Goal: Navigation & Orientation: Find specific page/section

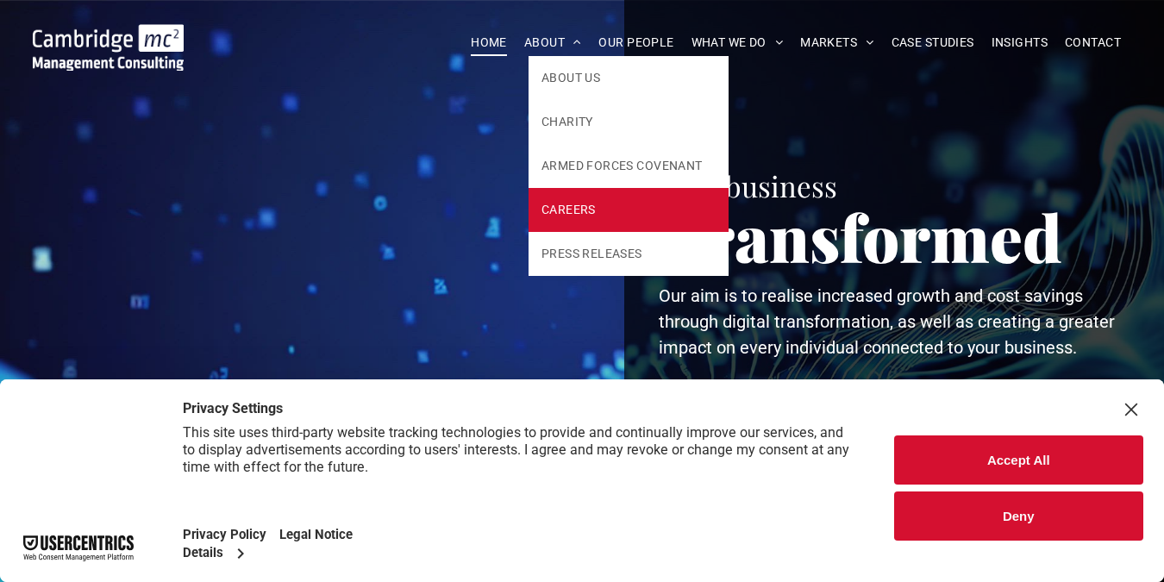
click at [559, 204] on span "CAREERS" at bounding box center [569, 210] width 54 height 18
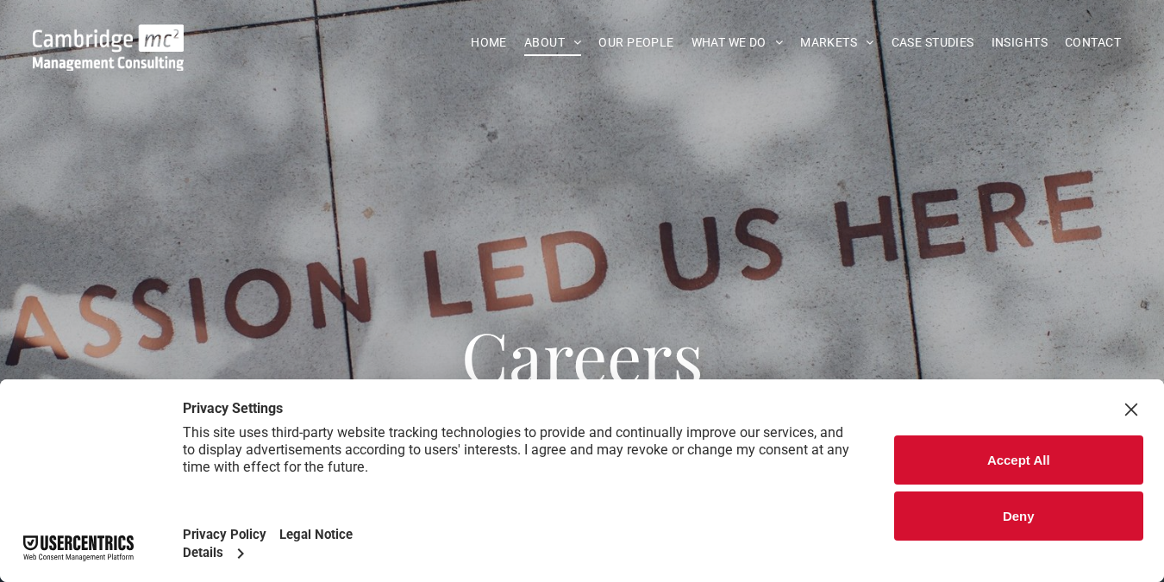
click at [985, 507] on button "Deny" at bounding box center [1019, 516] width 250 height 49
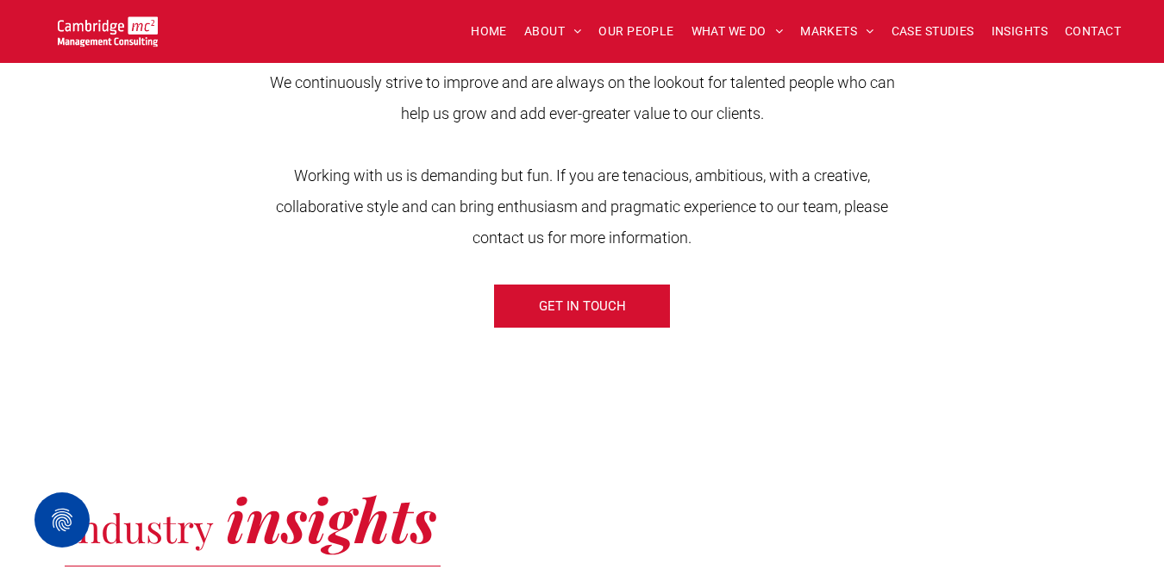
scroll to position [681, 0]
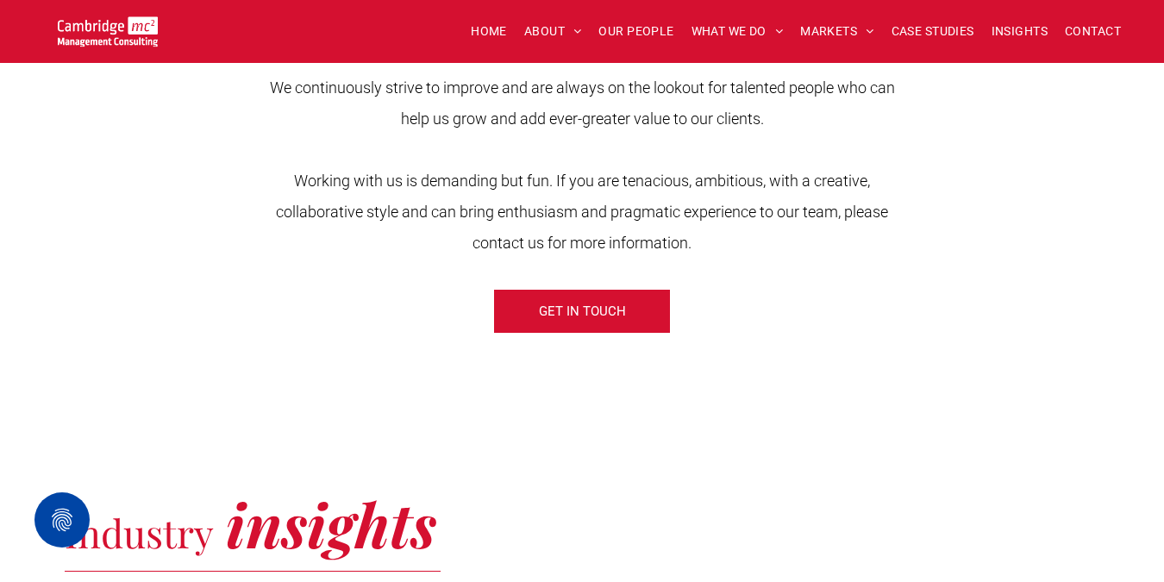
click at [605, 336] on div "We continuously strive to improve and are always on the lookout for talented pe…" at bounding box center [582, 182] width 1035 height 321
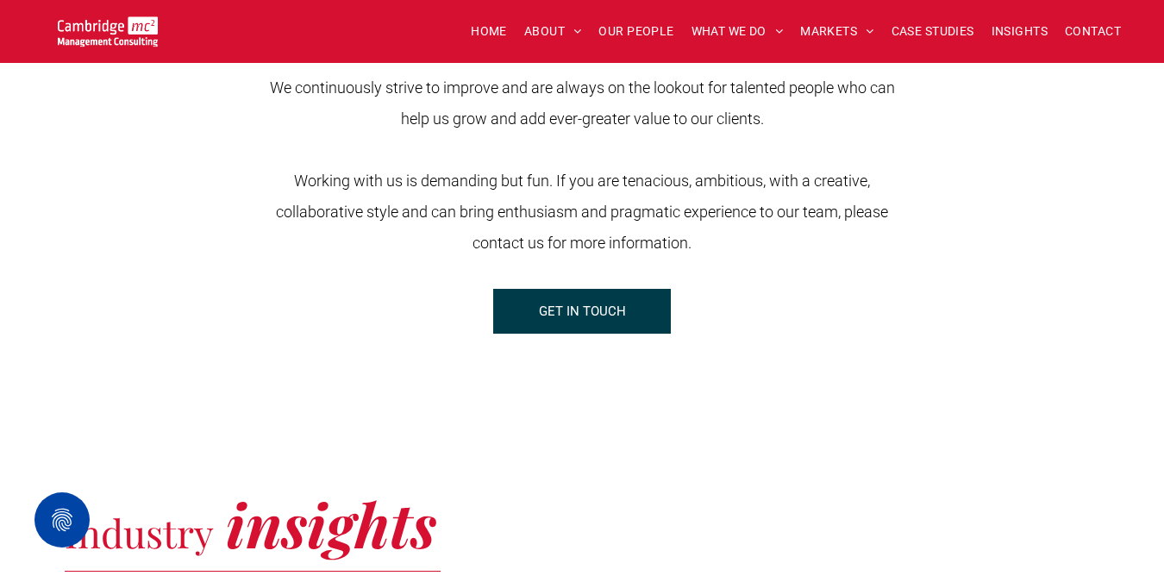
click at [600, 311] on span "GET IN TOUCH" at bounding box center [582, 311] width 87 height 43
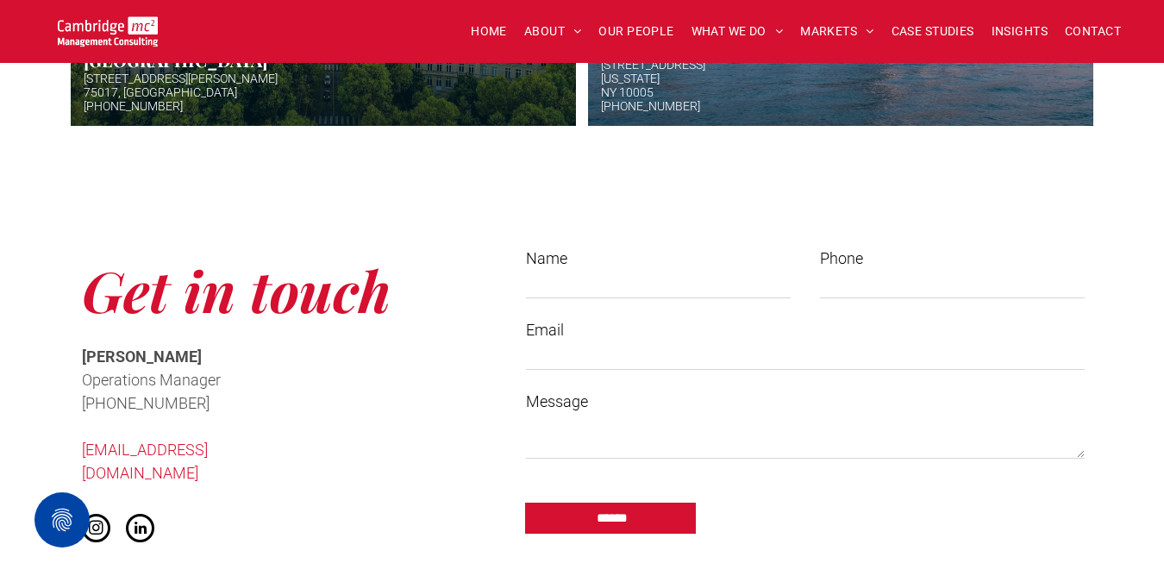
scroll to position [724, 0]
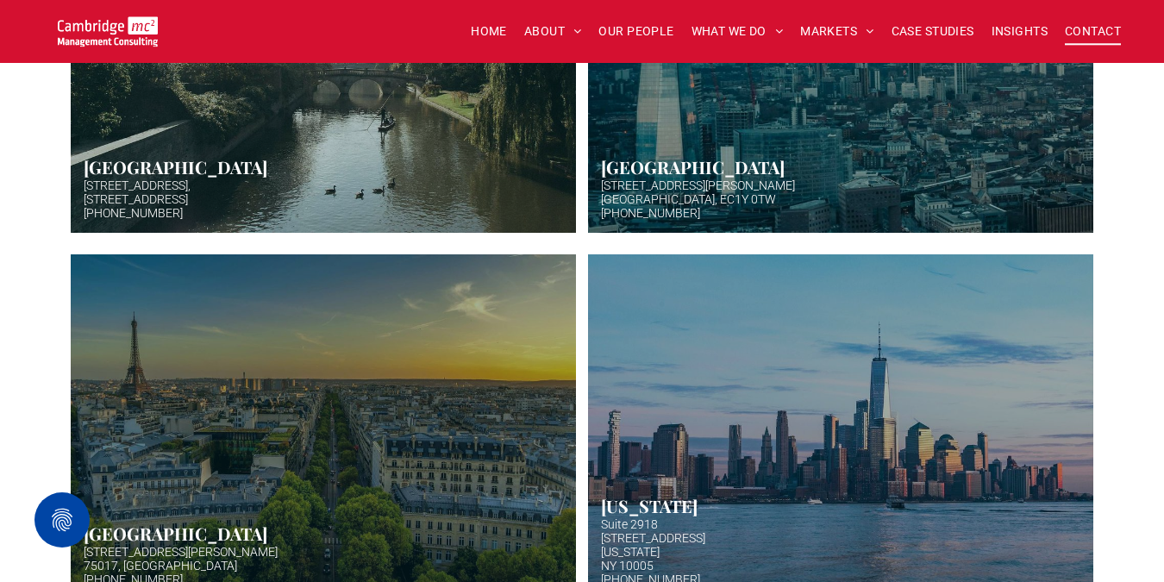
click at [654, 182] on link "Aerial photo of Tower Bridge, London. Thames snakes into distance. Hazy backgro…" at bounding box center [841, 61] width 536 height 366
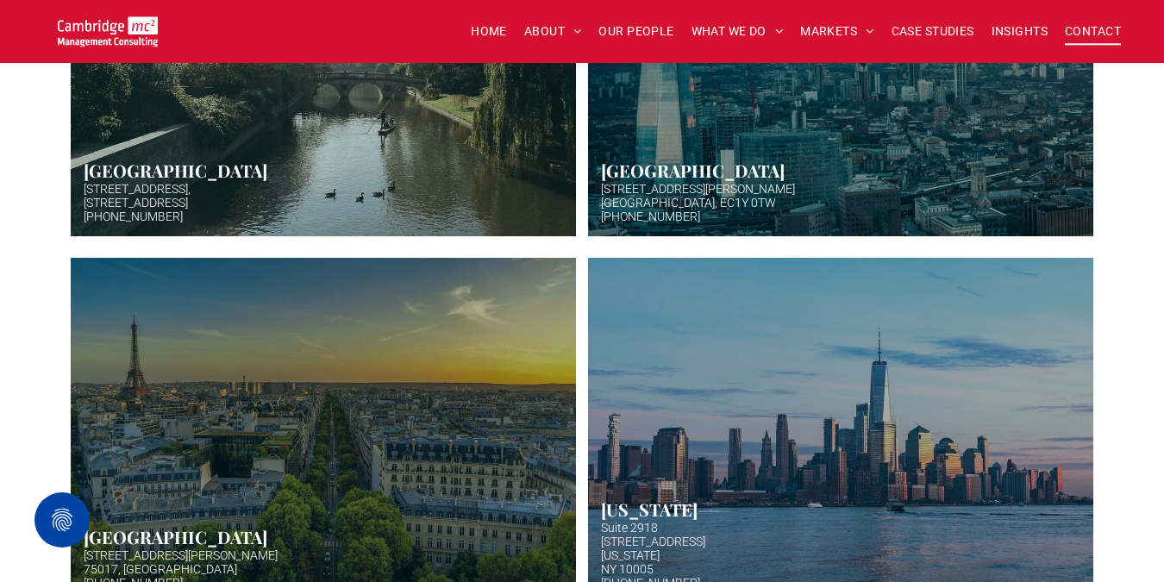
scroll to position [674, 0]
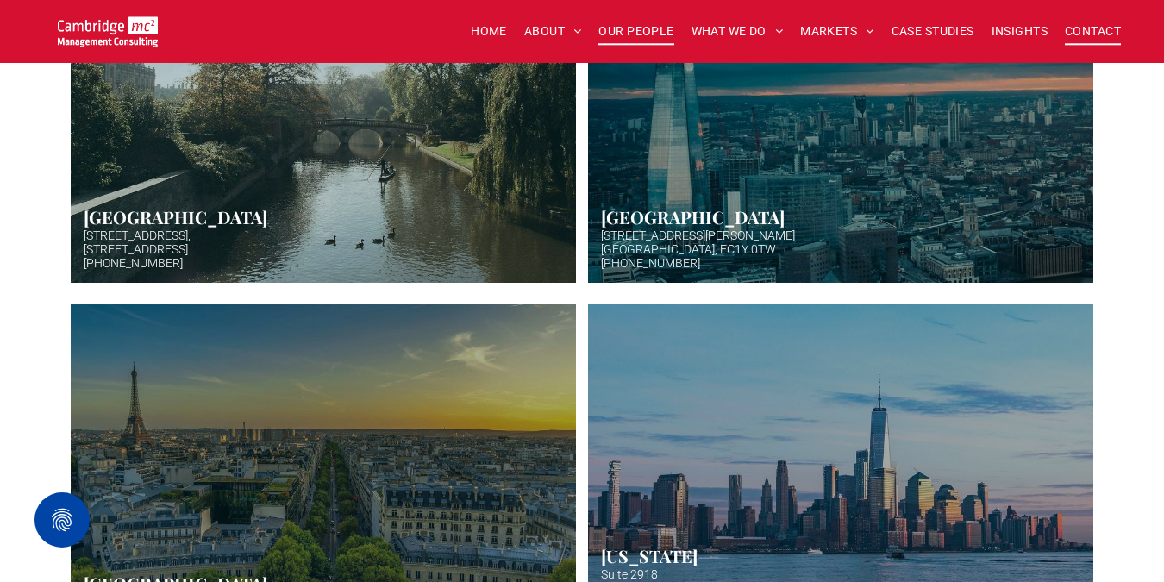
click at [635, 29] on span "OUR PEOPLE" at bounding box center [636, 31] width 75 height 27
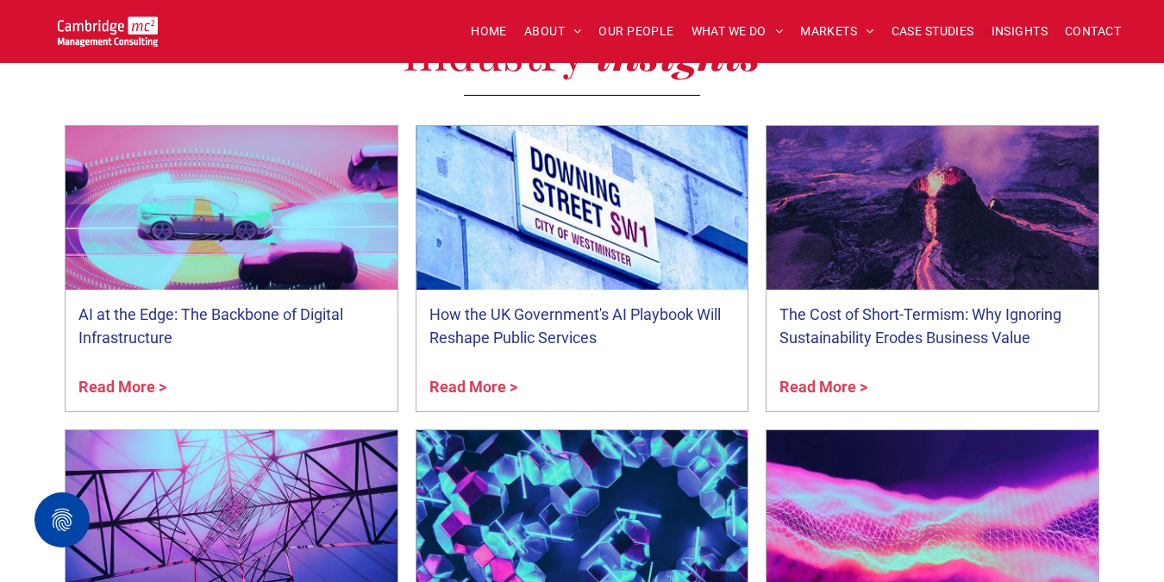
scroll to position [6558, 0]
